Goal: Find specific page/section: Find specific page/section

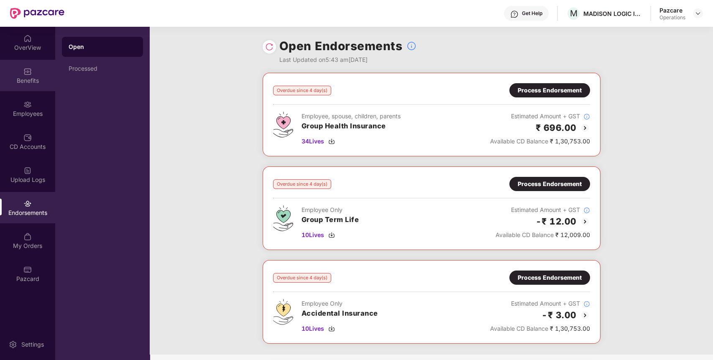
click at [32, 79] on div "Benefits" at bounding box center [27, 81] width 55 height 8
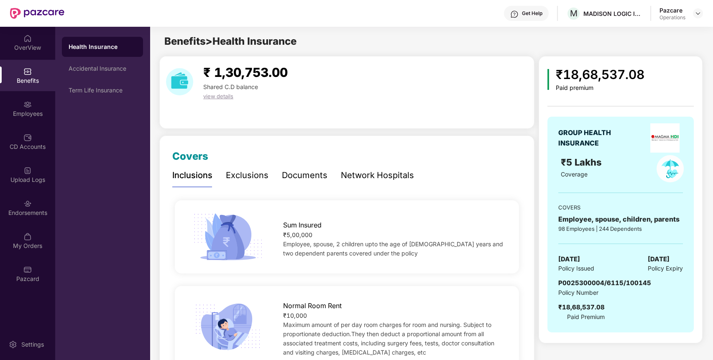
click at [608, 281] on span "P0025300004/6115/100145" at bounding box center [605, 283] width 93 height 8
copy span "P0025300004/6115/100145"
click at [25, 202] on img at bounding box center [27, 204] width 8 height 8
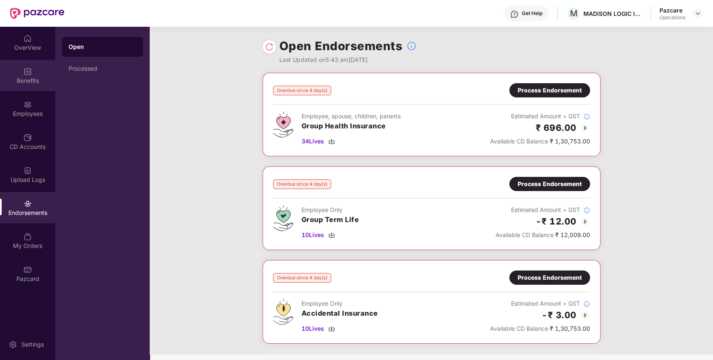
click at [34, 84] on div "Benefits" at bounding box center [27, 81] width 55 height 8
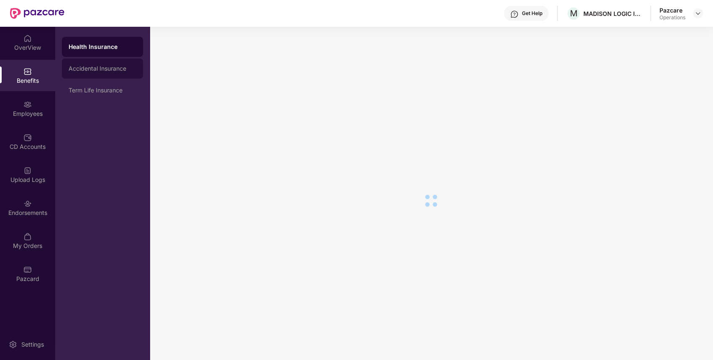
click at [123, 75] on div "Accidental Insurance" at bounding box center [102, 69] width 81 height 20
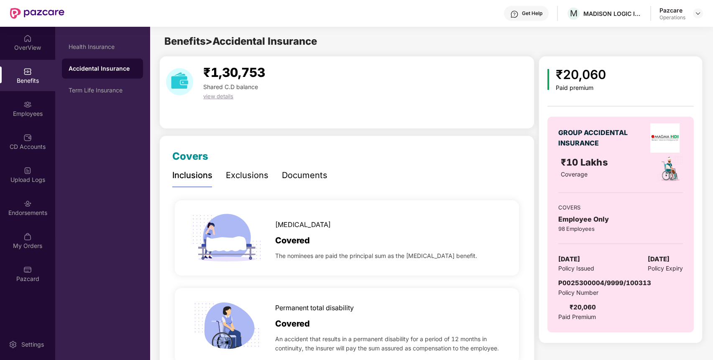
click at [582, 284] on span "P0025300004/9999/100313" at bounding box center [605, 283] width 93 height 8
copy span "P0025300004/9999/100313"
